Goal: Book appointment/travel/reservation

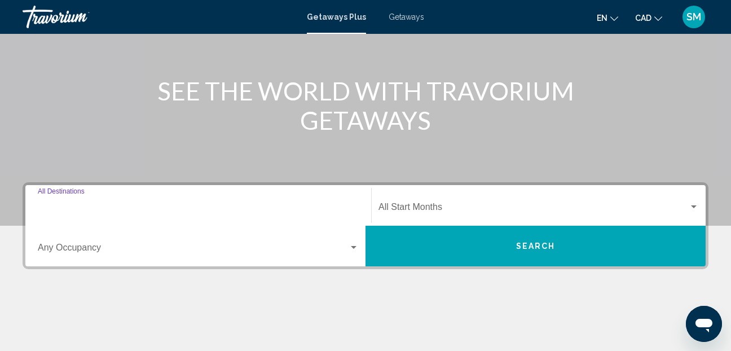
click at [45, 207] on input "Destination All Destinations" at bounding box center [198, 209] width 321 height 10
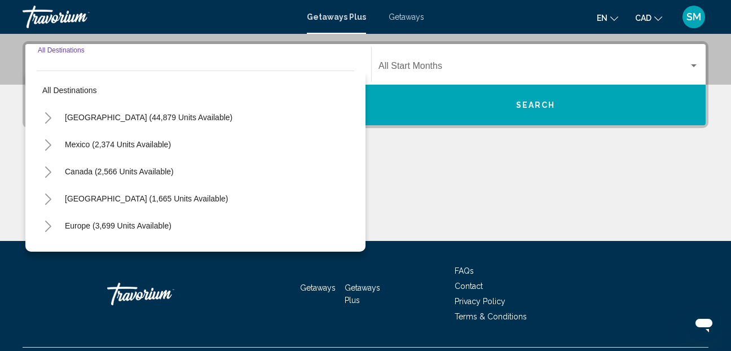
scroll to position [258, 0]
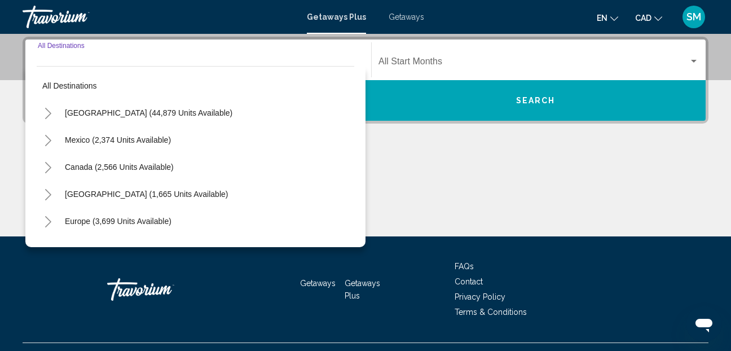
click at [50, 114] on icon "Toggle United States (44,879 units available)" at bounding box center [48, 113] width 8 height 11
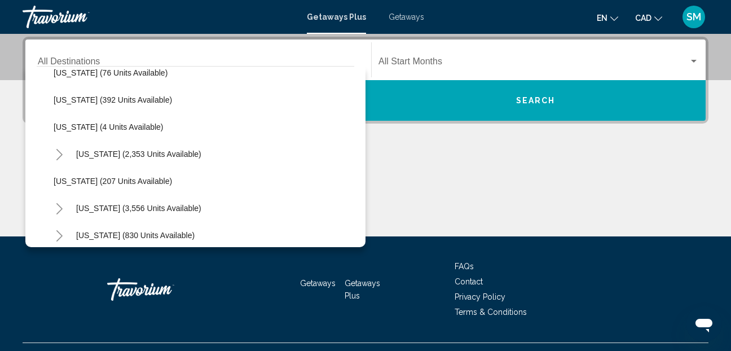
scroll to position [564, 0]
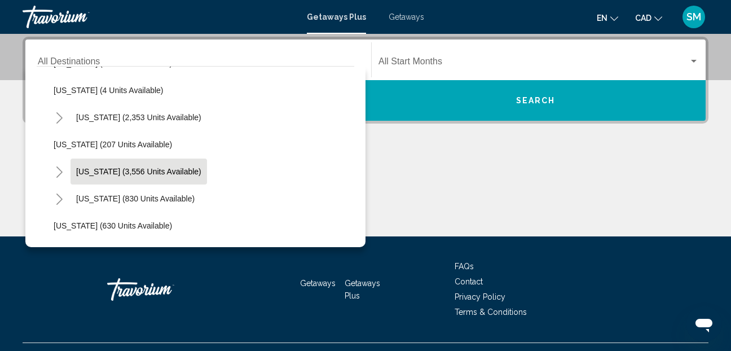
click at [93, 170] on span "[US_STATE] (3,556 units available)" at bounding box center [138, 171] width 125 height 9
type input "**********"
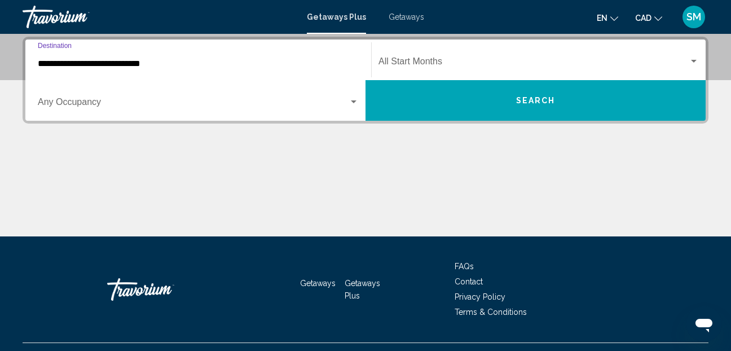
click at [352, 100] on div "Search widget" at bounding box center [354, 101] width 6 height 3
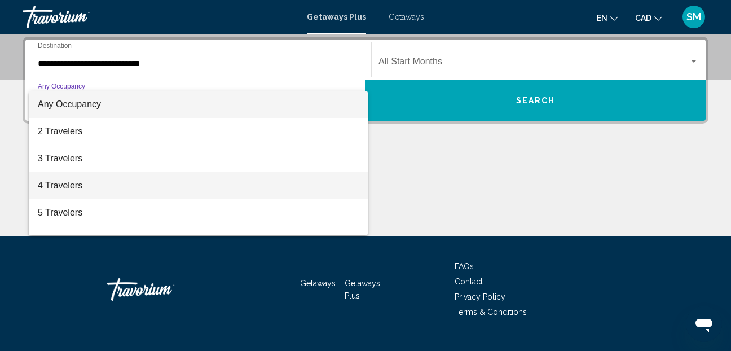
click at [62, 183] on span "4 Travelers" at bounding box center [198, 185] width 321 height 27
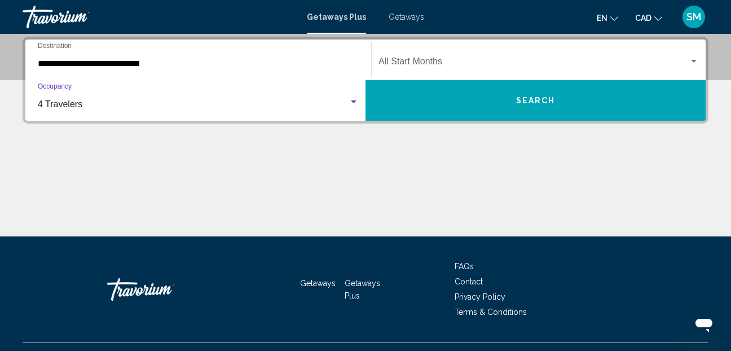
click at [691, 59] on div "Search widget" at bounding box center [694, 61] width 10 height 9
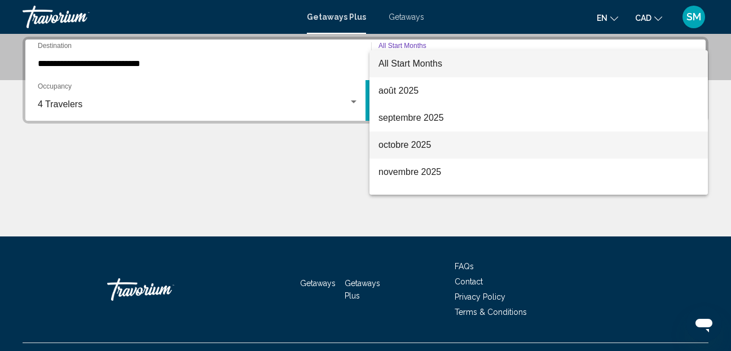
scroll to position [56, 0]
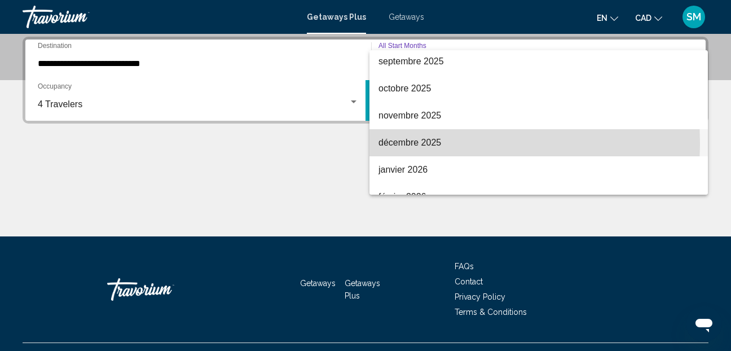
click at [417, 142] on span "décembre 2025" at bounding box center [539, 142] width 321 height 27
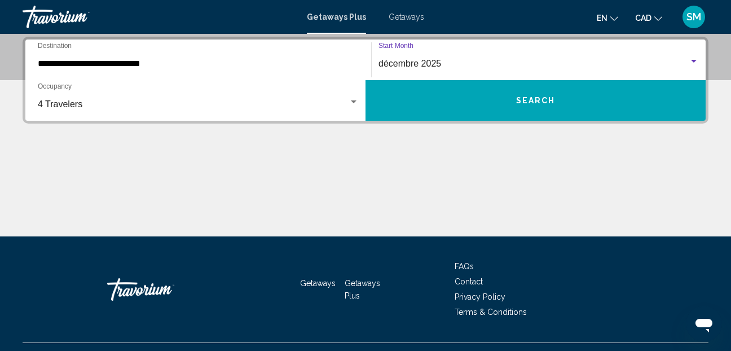
click at [454, 103] on button "Search" at bounding box center [536, 100] width 340 height 41
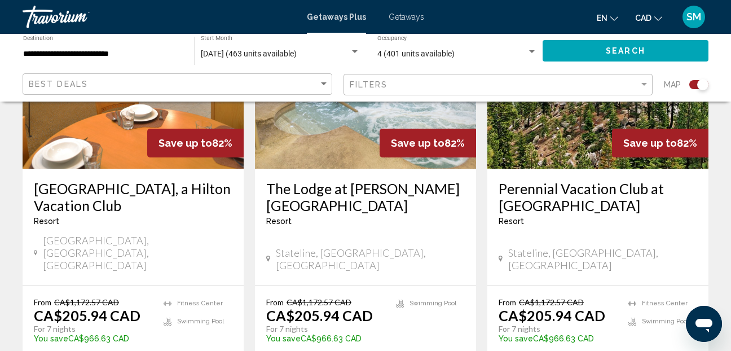
scroll to position [1862, 0]
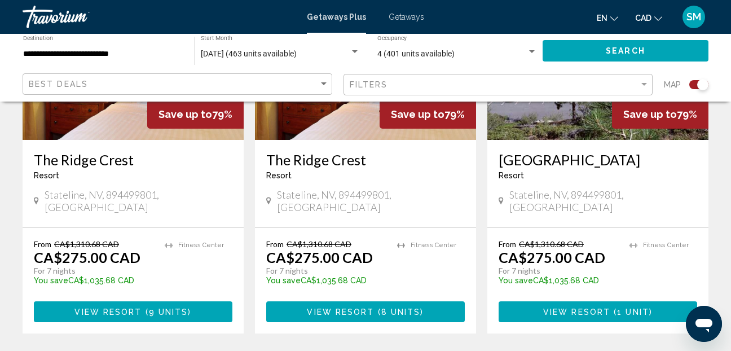
scroll to position [1862, 0]
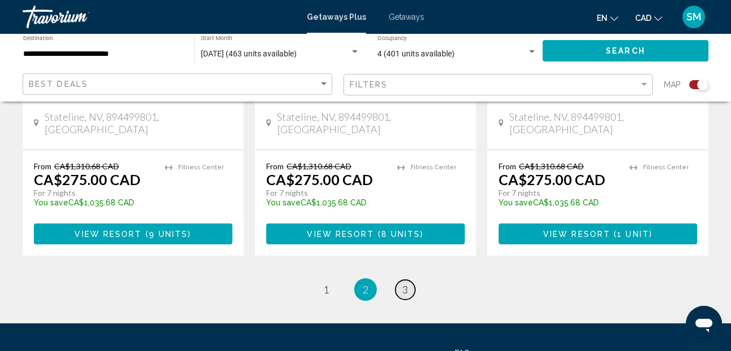
click at [407, 283] on span "3" at bounding box center [405, 289] width 6 height 12
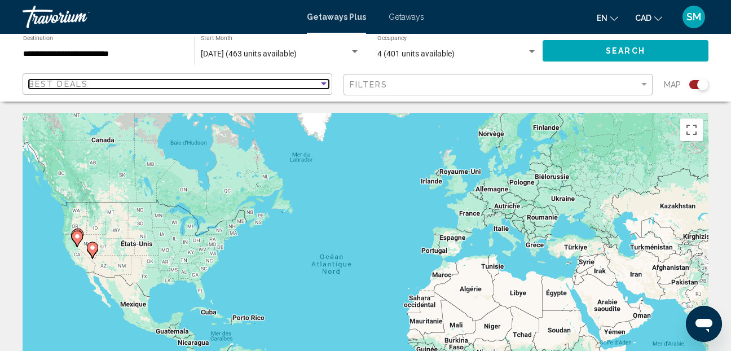
click at [63, 81] on span "Best Deals" at bounding box center [58, 84] width 59 height 9
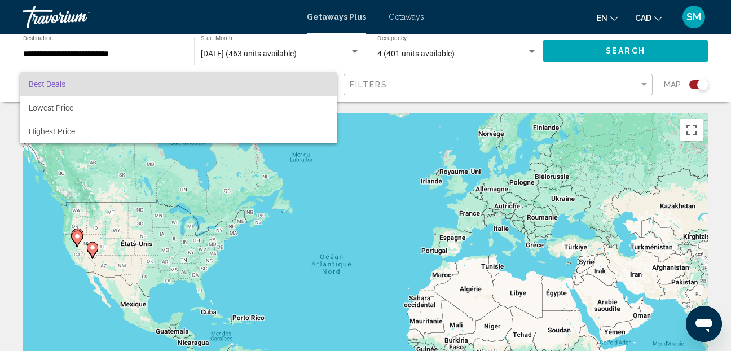
click at [372, 117] on div at bounding box center [365, 175] width 731 height 351
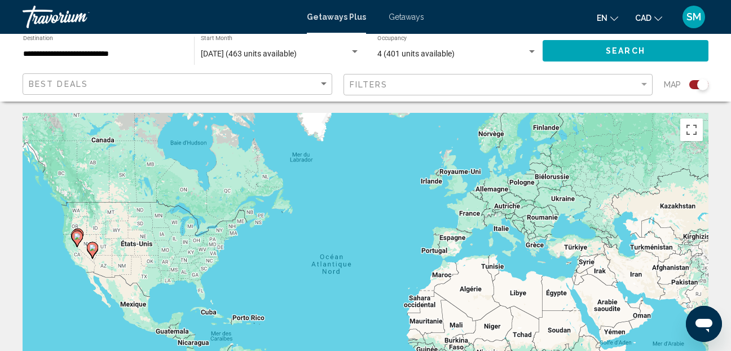
click at [411, 14] on span "Getaways" at bounding box center [407, 16] width 36 height 9
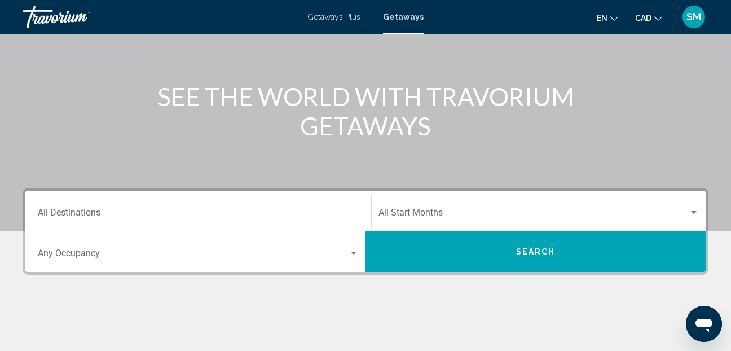
scroll to position [113, 0]
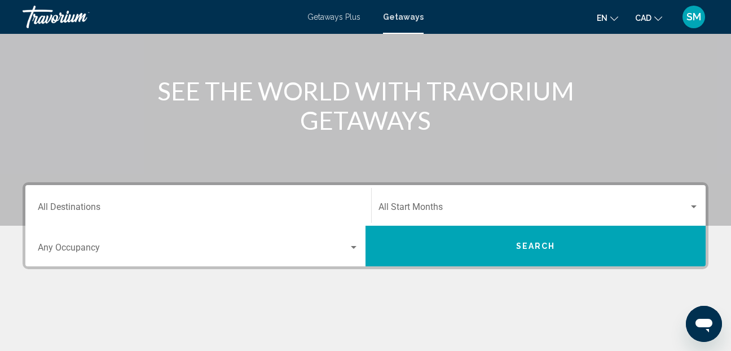
click at [109, 201] on div "Destination All Destinations" at bounding box center [198, 206] width 321 height 36
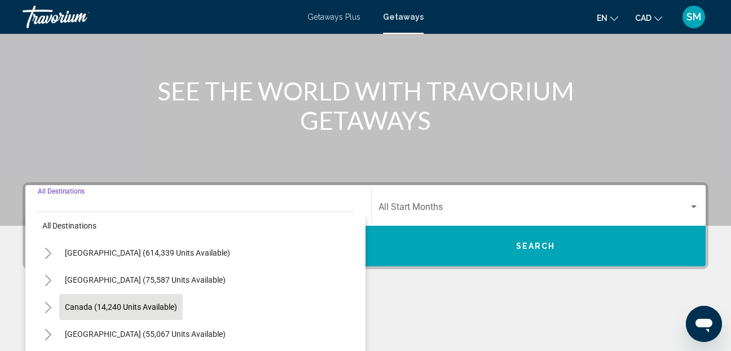
scroll to position [0, 0]
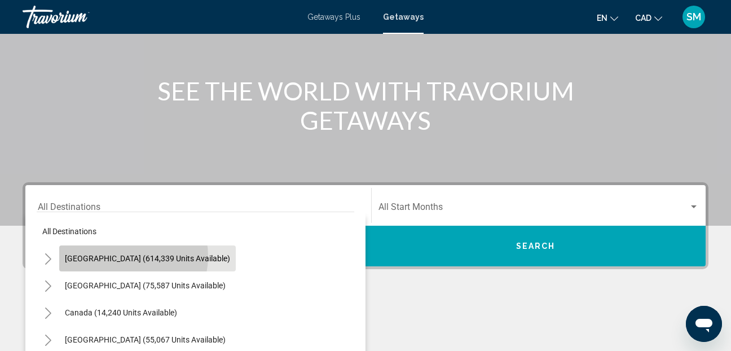
click at [125, 256] on span "[GEOGRAPHIC_DATA] (614,339 units available)" at bounding box center [147, 258] width 165 height 9
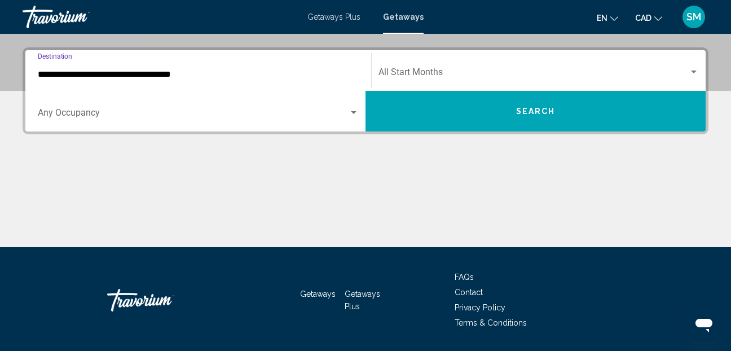
scroll to position [258, 0]
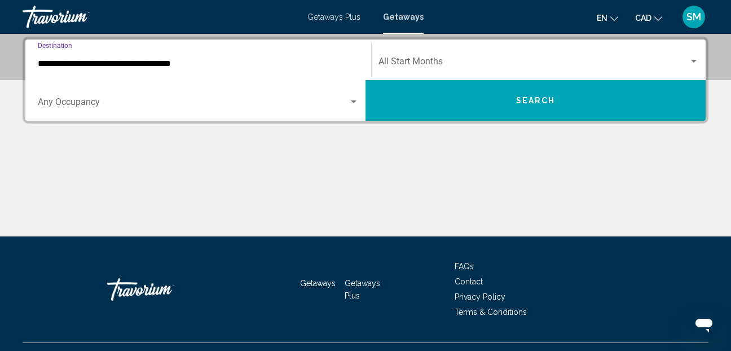
click at [50, 67] on div "**********" at bounding box center [198, 60] width 321 height 36
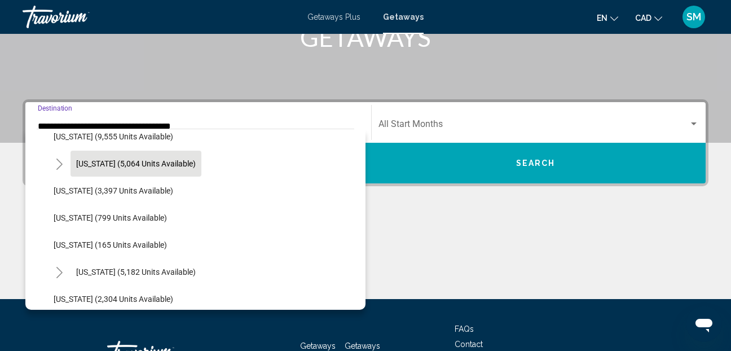
scroll to position [564, 0]
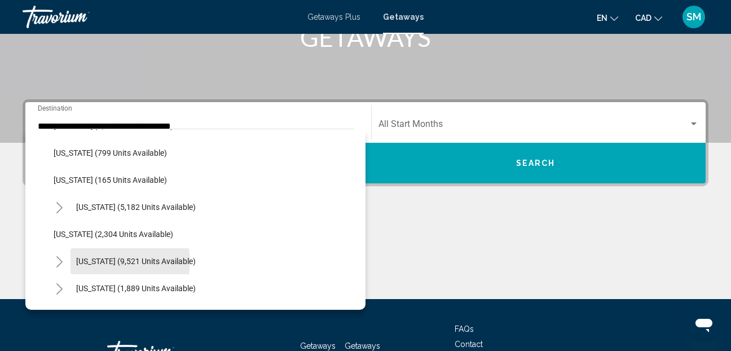
click at [121, 261] on span "[US_STATE] (9,521 units available)" at bounding box center [136, 261] width 120 height 9
type input "**********"
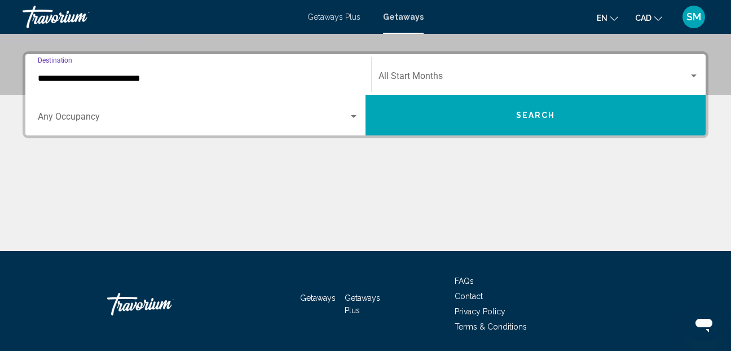
scroll to position [258, 0]
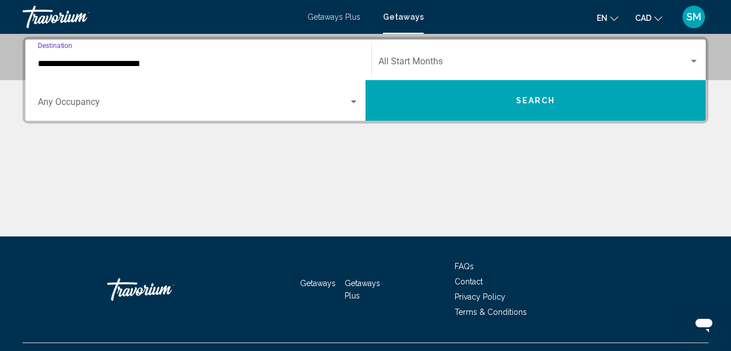
click at [349, 96] on div "Occupancy Any Occupancy" at bounding box center [198, 101] width 321 height 36
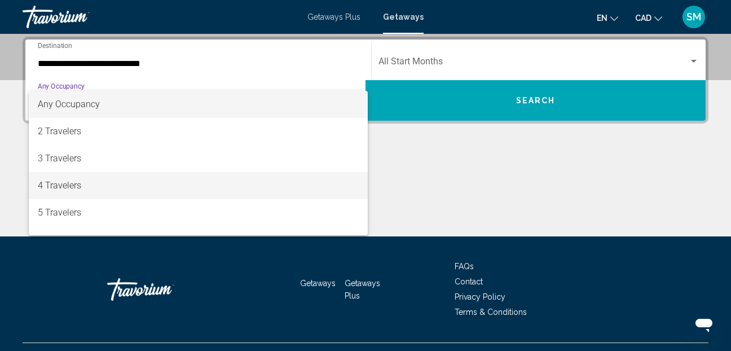
click at [68, 182] on span "4 Travelers" at bounding box center [198, 185] width 321 height 27
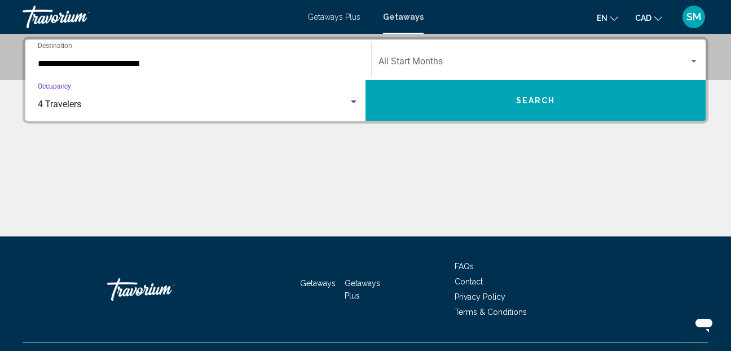
click at [696, 58] on div "Search widget" at bounding box center [694, 61] width 10 height 9
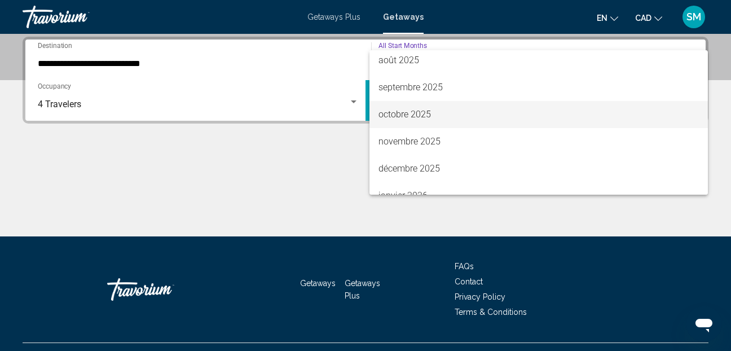
scroll to position [56, 0]
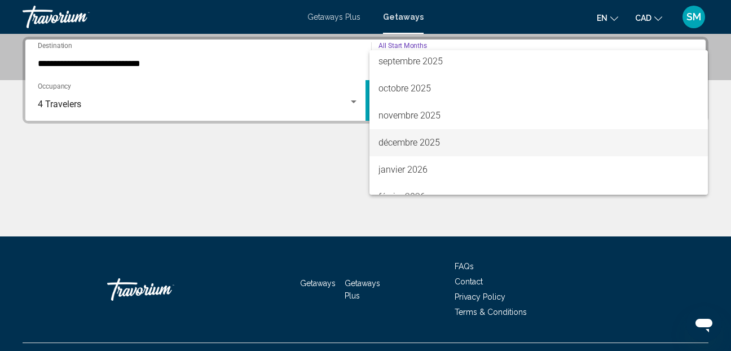
click at [415, 138] on span "décembre 2025" at bounding box center [539, 142] width 321 height 27
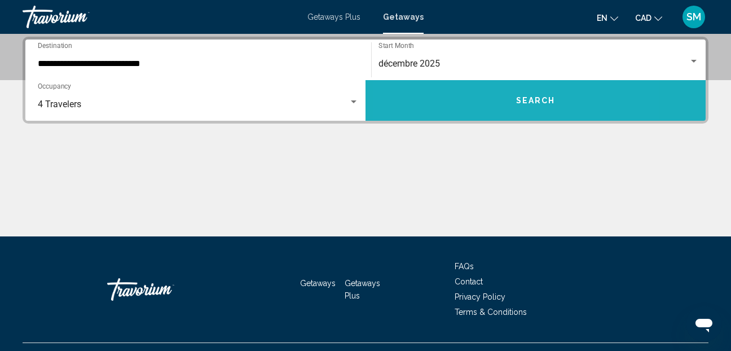
click at [468, 109] on button "Search" at bounding box center [536, 100] width 340 height 41
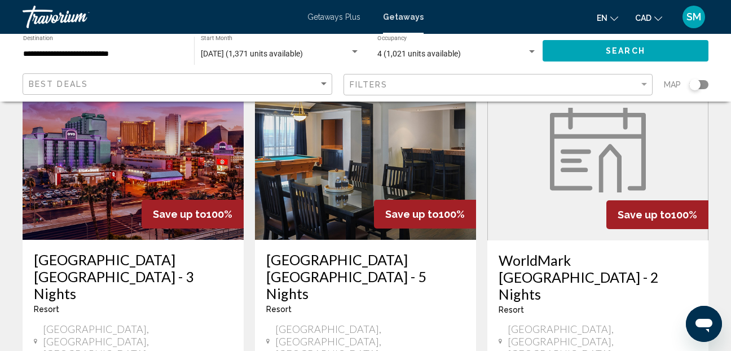
scroll to position [113, 0]
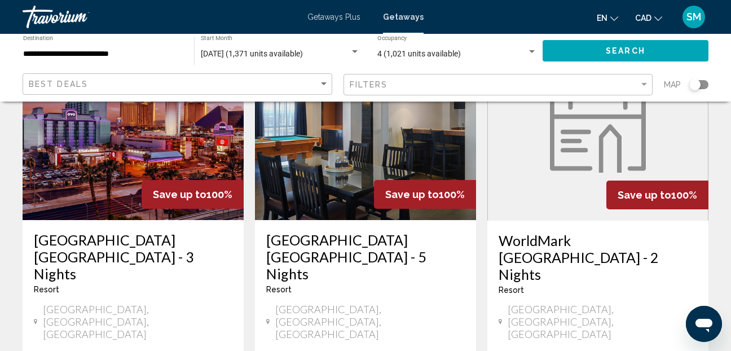
click at [582, 165] on img "Main content" at bounding box center [598, 130] width 96 height 85
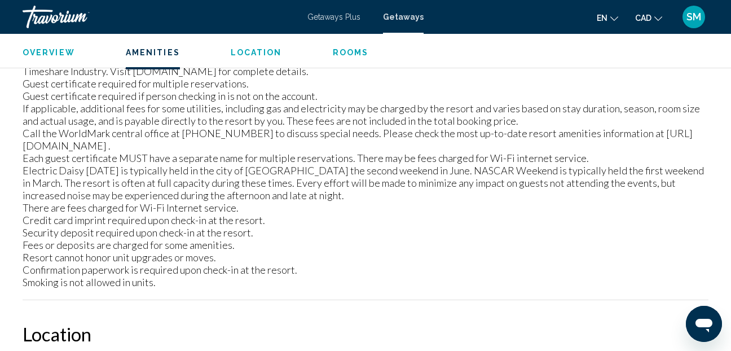
scroll to position [677, 0]
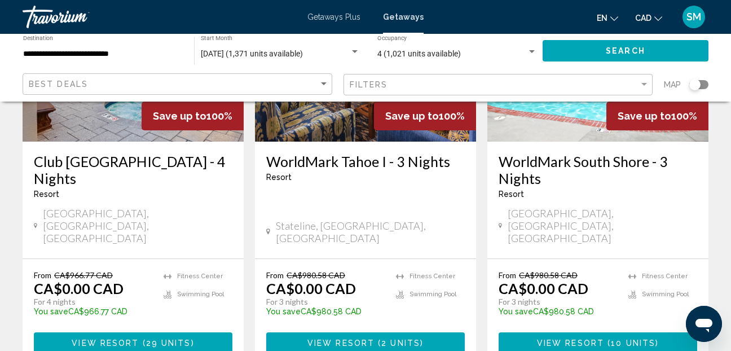
scroll to position [1524, 0]
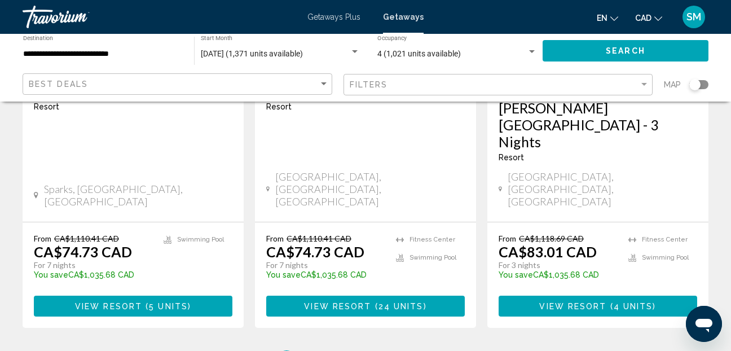
scroll to position [1580, 0]
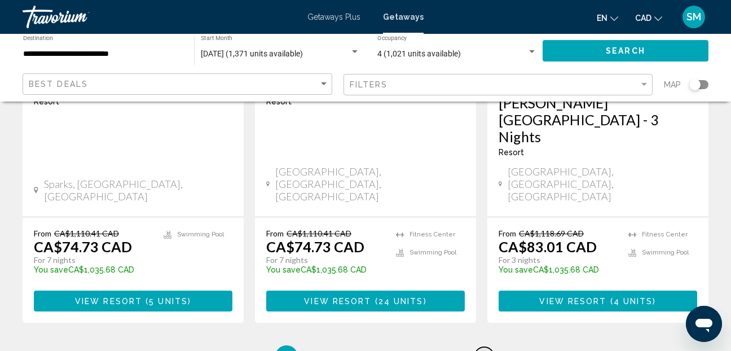
click at [485, 350] on span "7" at bounding box center [484, 356] width 6 height 12
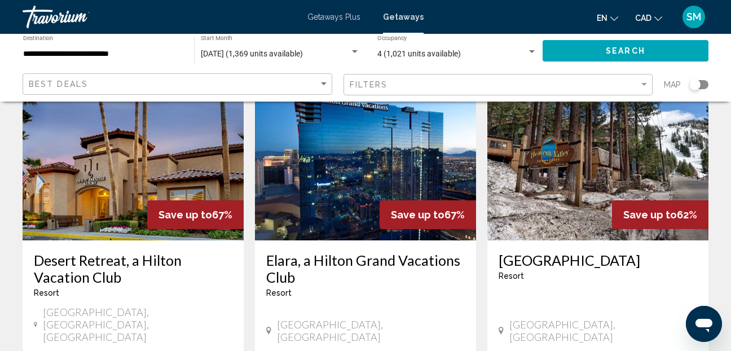
scroll to position [564, 0]
